Goal: Task Accomplishment & Management: Use online tool/utility

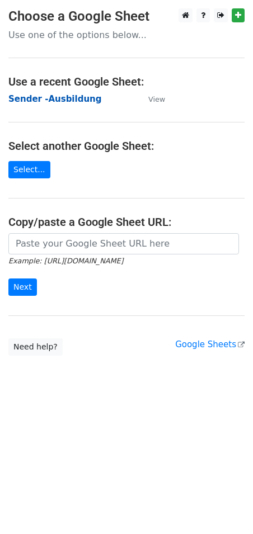
click at [62, 98] on strong "Sender -Ausbildung" at bounding box center [54, 99] width 93 height 10
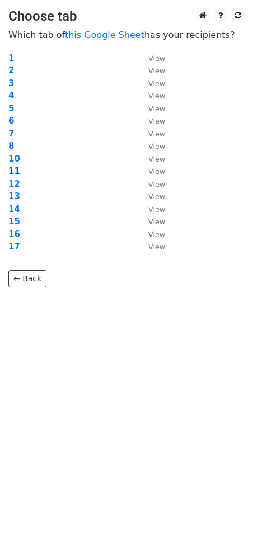
click at [13, 171] on strong "11" at bounding box center [14, 171] width 12 height 10
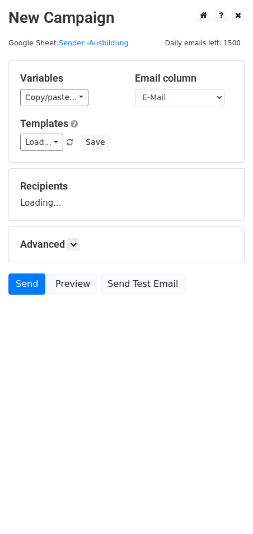
click at [58, 142] on span "Load... BICS-034-2024 BICS-029-2023 BICS-088-2023 IRA-034-2023 AlgW-019-2023 Al…" at bounding box center [47, 142] width 55 height 10
click at [54, 143] on link "Load..." at bounding box center [41, 142] width 43 height 17
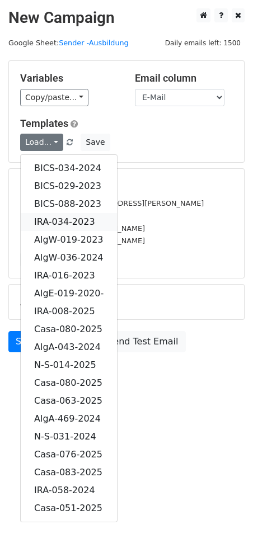
click at [69, 222] on link "IRA-034-2023" at bounding box center [69, 222] width 96 height 18
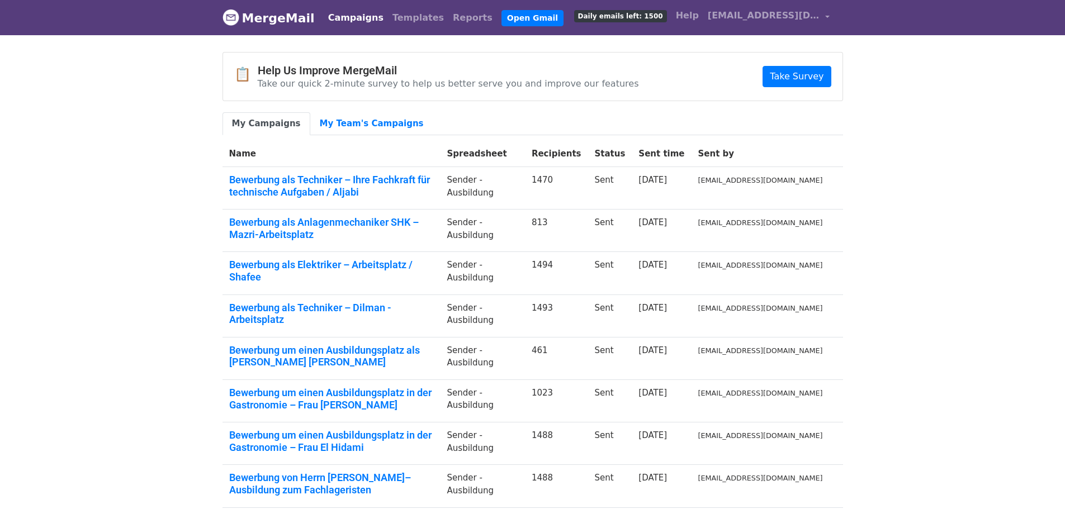
click at [191, 120] on body "MergeMail Campaigns Templates Reports Open Gmail Daily emails left: 1500 Help […" at bounding box center [532, 333] width 1065 height 667
click at [146, 147] on body "MergeMail Campaigns Templates Reports Open Gmail Daily emails left: 1500 Help b…" at bounding box center [532, 333] width 1065 height 667
click at [152, 112] on body "MergeMail Campaigns Templates Reports Open Gmail Daily emails left: 1500 Help b…" at bounding box center [532, 333] width 1065 height 667
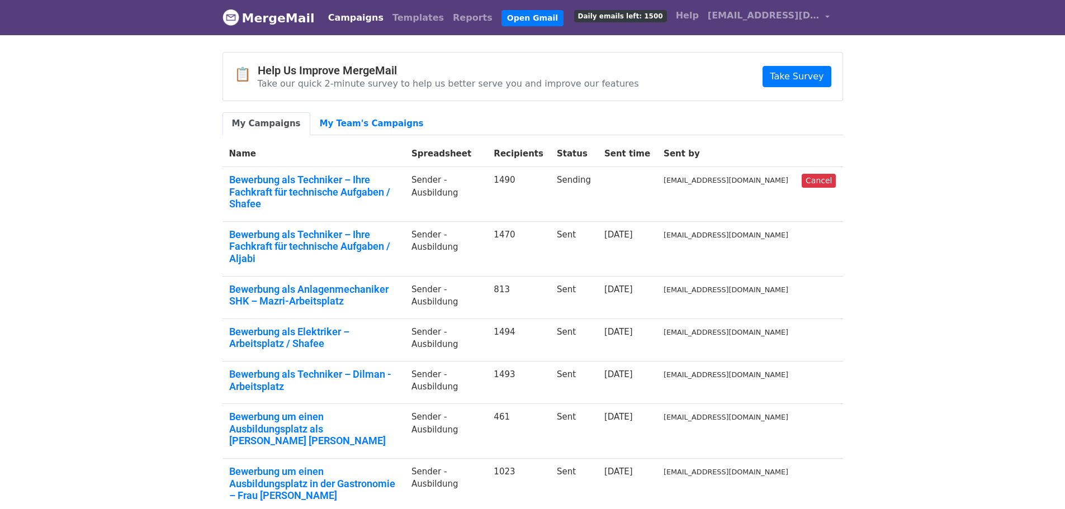
click at [55, 21] on header "MergeMail Campaigns Templates Reports Open Gmail Daily emails left: 1500 Help b…" at bounding box center [532, 17] width 1065 height 35
click at [805, 16] on span "bewerbung1@vitastuttgart.com" at bounding box center [764, 15] width 112 height 13
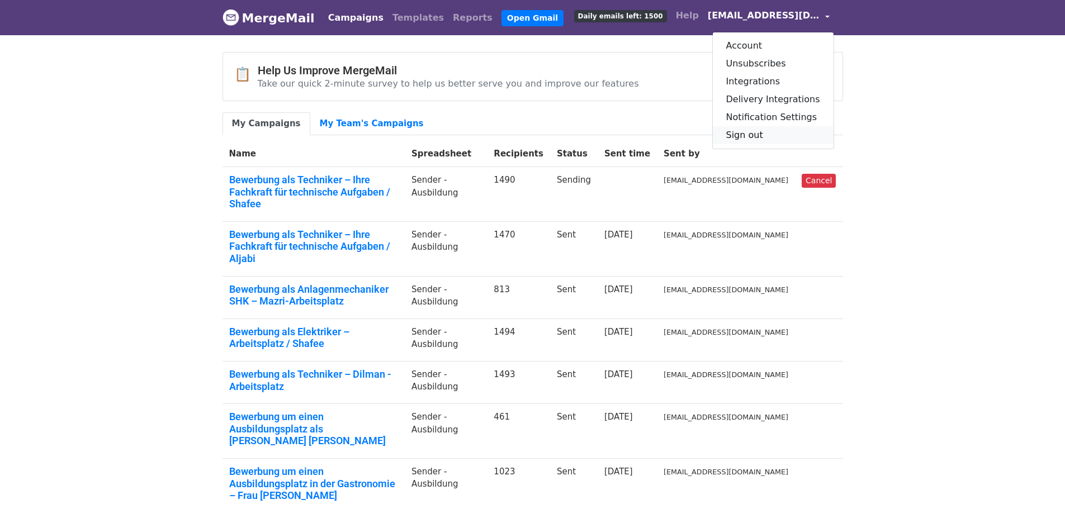
click at [764, 135] on link "Sign out" at bounding box center [773, 135] width 121 height 18
